Goal: Entertainment & Leisure: Consume media (video, audio)

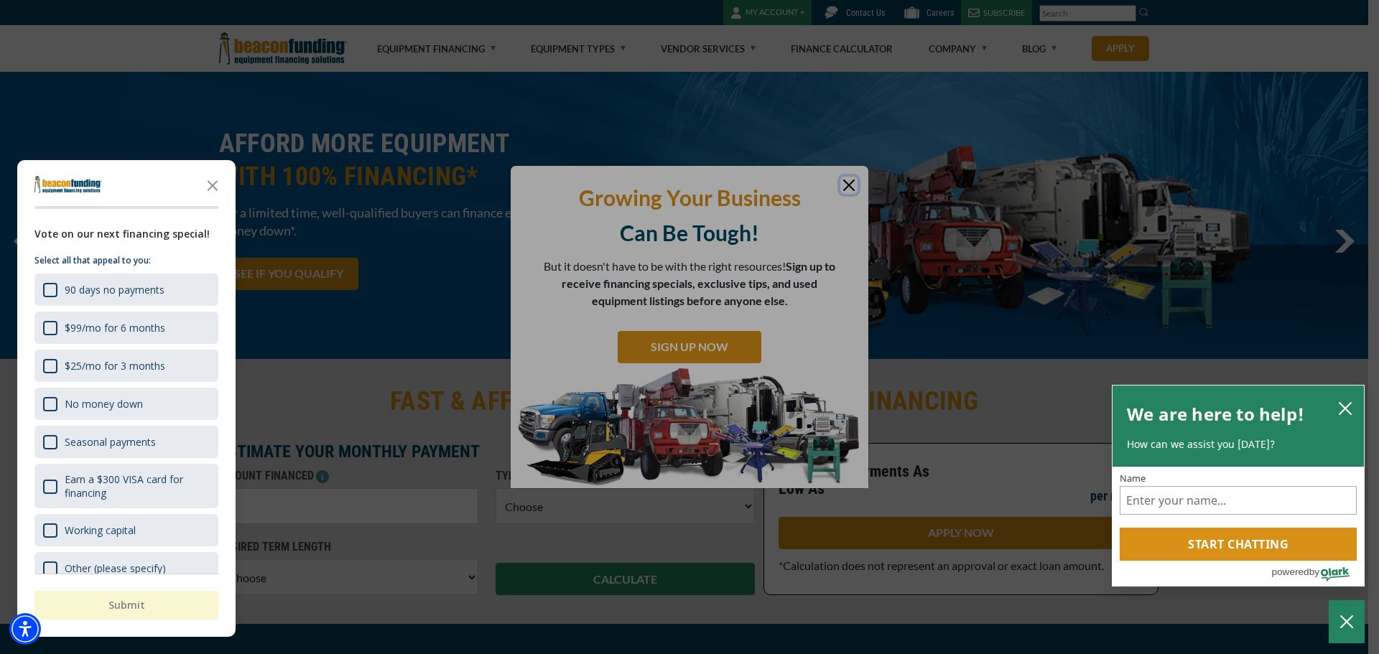
click at [1353, 403] on button "close chatbox" at bounding box center [1345, 408] width 23 height 20
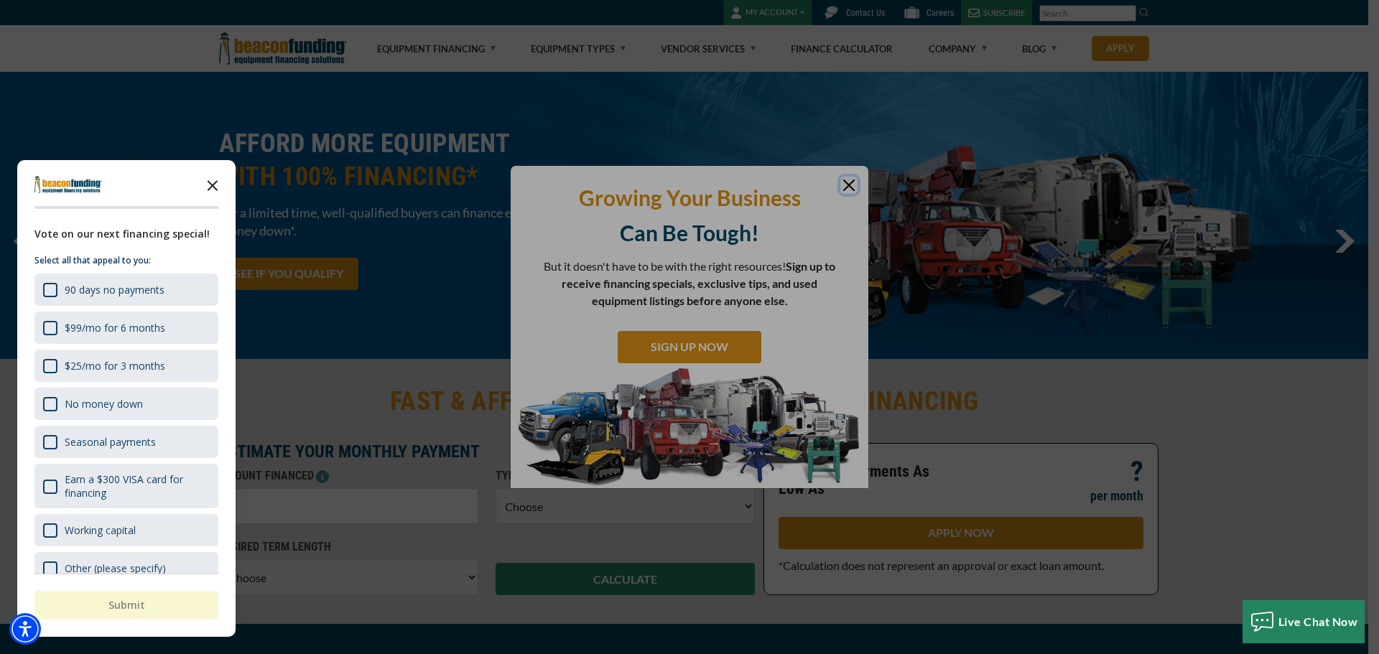
click at [211, 187] on polygon "Close the survey" at bounding box center [213, 185] width 11 height 11
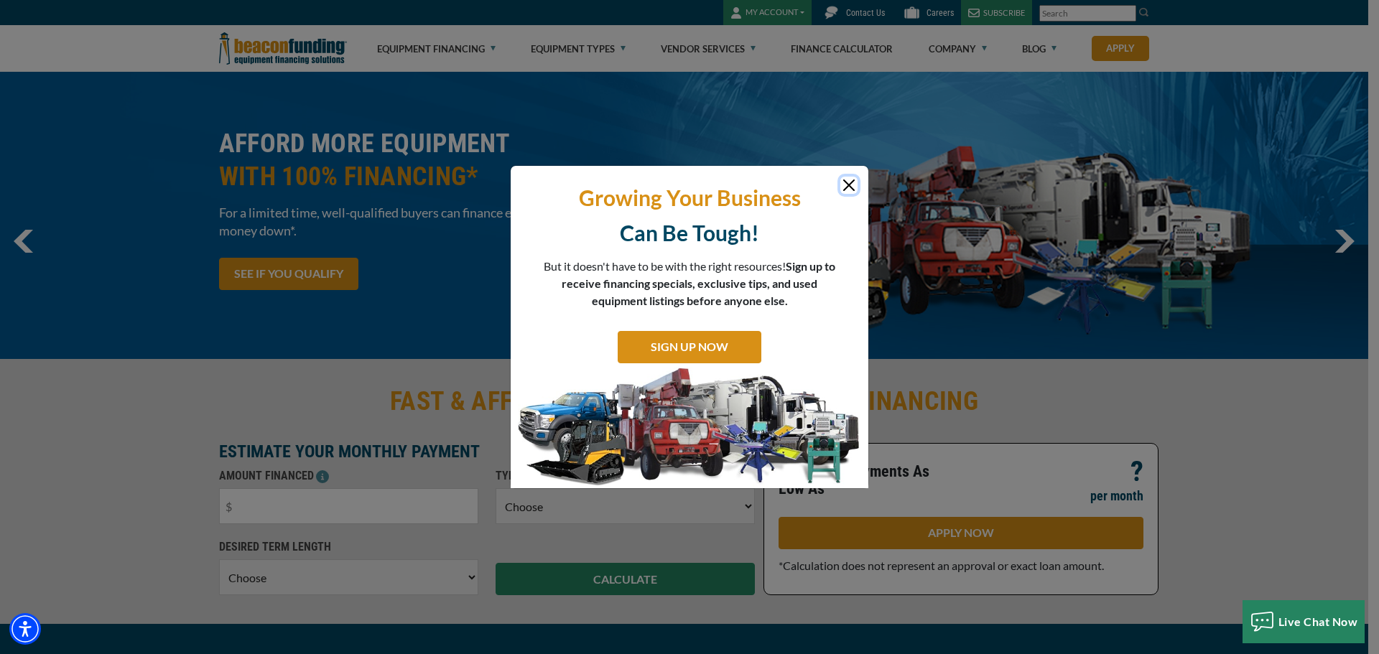
click at [851, 185] on button "Close" at bounding box center [848, 185] width 17 height 17
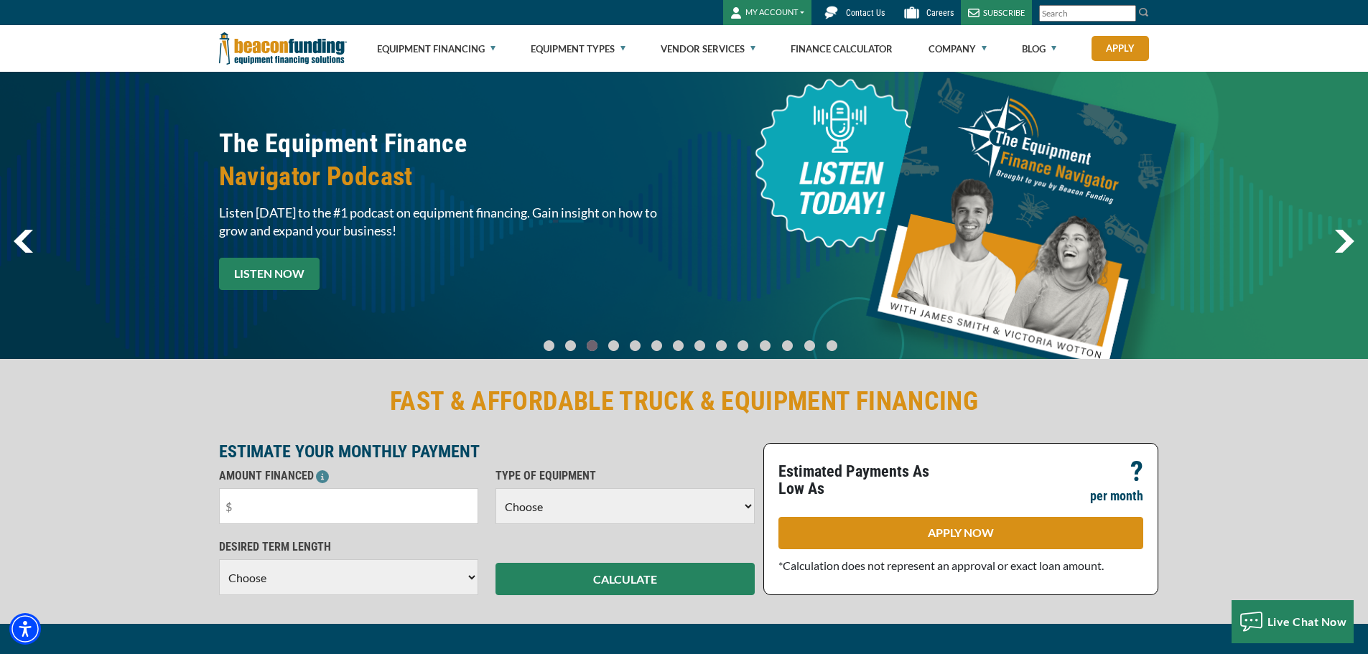
click at [272, 282] on link "LISTEN NOW" at bounding box center [269, 274] width 101 height 32
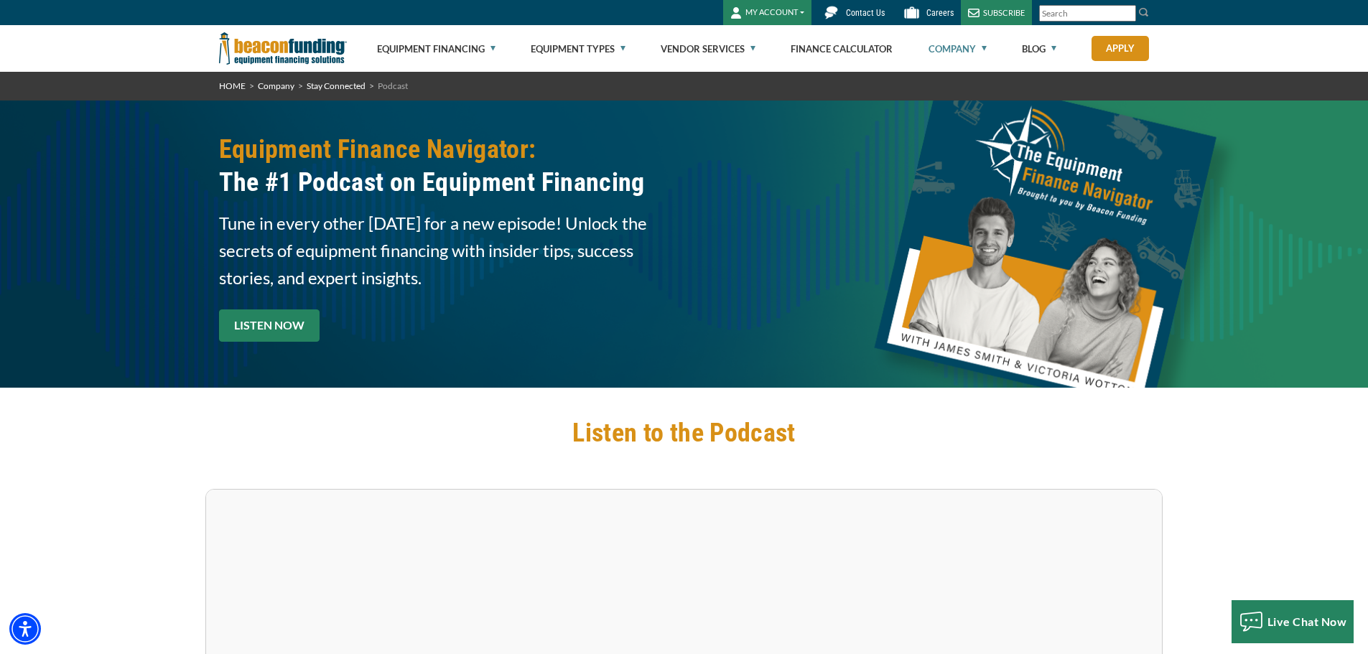
click at [282, 328] on link "LISTEN NOW" at bounding box center [269, 326] width 101 height 32
